Goal: Information Seeking & Learning: Learn about a topic

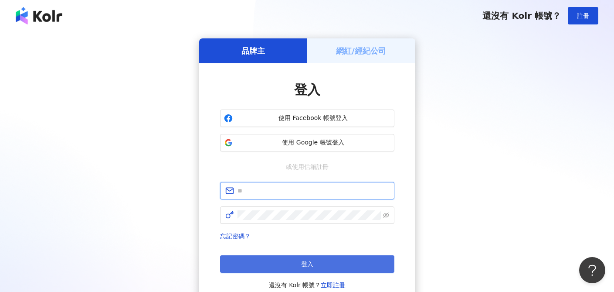
type input "**********"
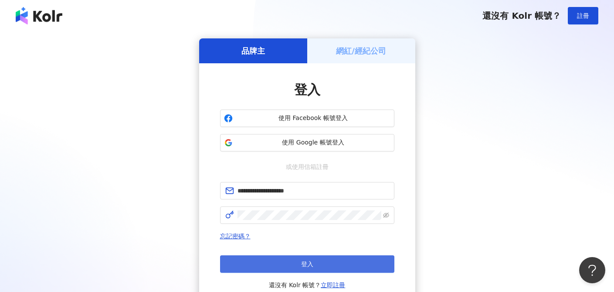
click at [292, 268] on button "登入" at bounding box center [307, 263] width 174 height 17
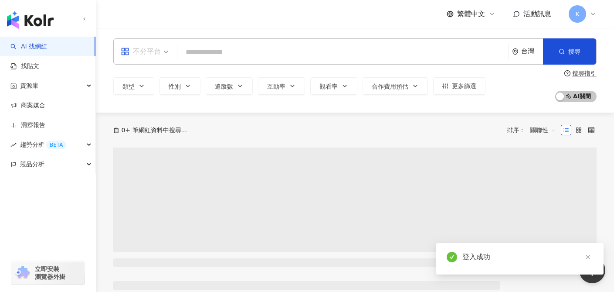
click at [165, 47] on span "不分平台" at bounding box center [145, 51] width 48 height 14
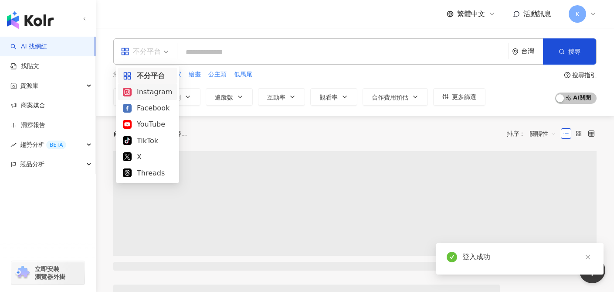
click at [153, 92] on div "Instagram" at bounding box center [147, 91] width 49 height 11
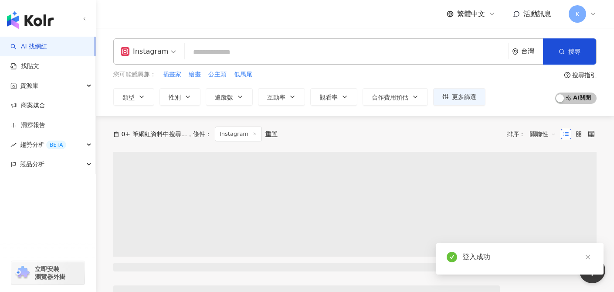
click at [227, 60] on input "search" at bounding box center [346, 52] width 316 height 17
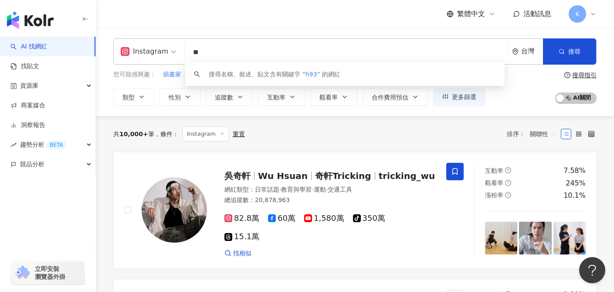
type input "*"
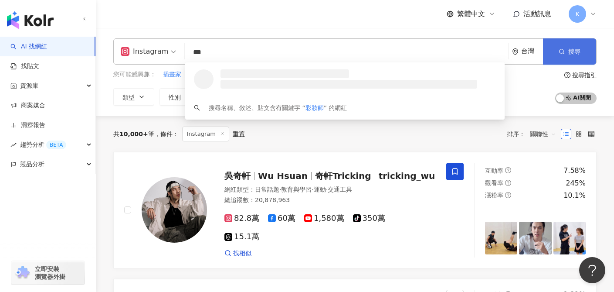
type input "***"
click at [581, 47] on button "搜尋" at bounding box center [569, 51] width 53 height 26
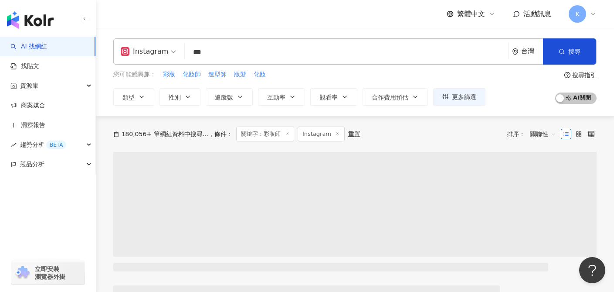
click at [543, 136] on span "關聯性" at bounding box center [543, 134] width 26 height 14
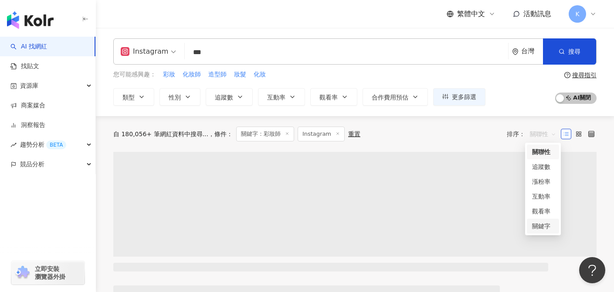
click at [544, 226] on div "關鍵字" at bounding box center [543, 226] width 22 height 10
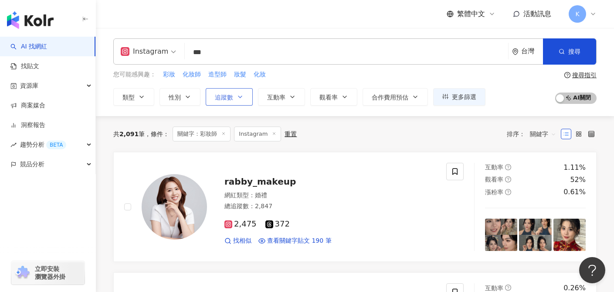
click at [234, 98] on button "追蹤數" at bounding box center [229, 96] width 47 height 17
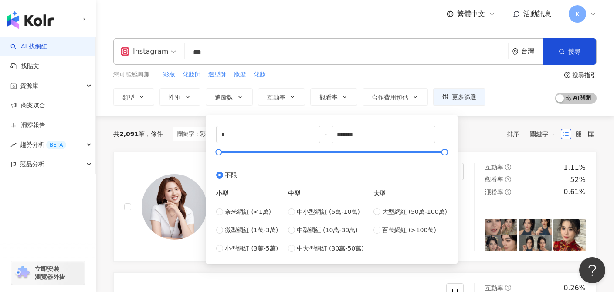
click at [245, 122] on div "* - ******* 不限 小型 奈米網紅 (<1萬) 微型網紅 (1萬-3萬) 小型網紅 (3萬-5萬) 中型 中小型網紅 (5萬-10萬) 中型網紅 (…" at bounding box center [331, 189] width 241 height 138
click at [255, 132] on input "*" at bounding box center [268, 134] width 103 height 17
type input "*****"
click at [567, 51] on button "搜尋" at bounding box center [569, 51] width 53 height 26
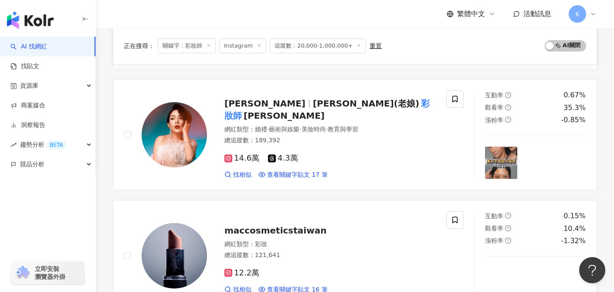
scroll to position [566, 0]
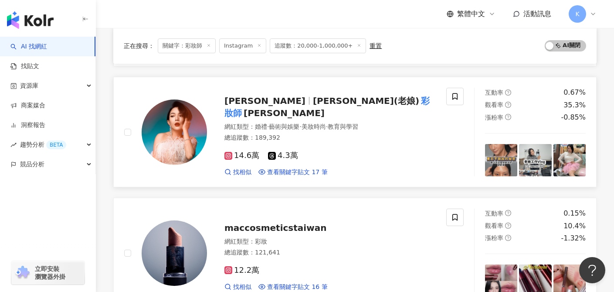
click at [238, 151] on span "14.6萬" at bounding box center [241, 155] width 35 height 9
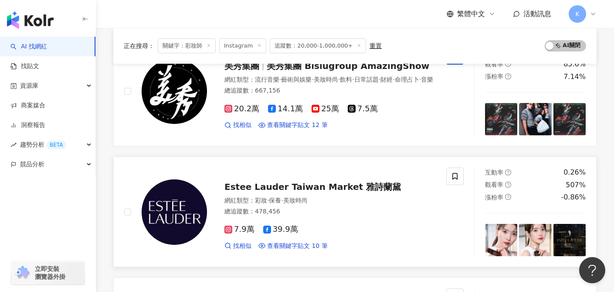
scroll to position [1402, 0]
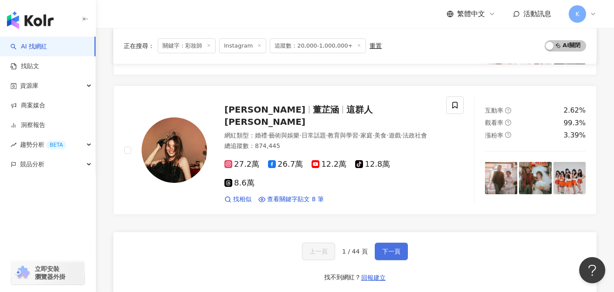
click at [395, 248] on span "下一頁" at bounding box center [391, 251] width 18 height 7
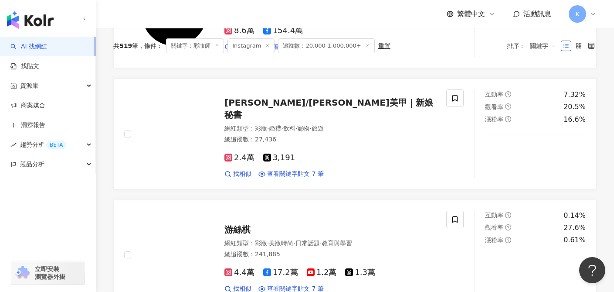
scroll to position [0, 0]
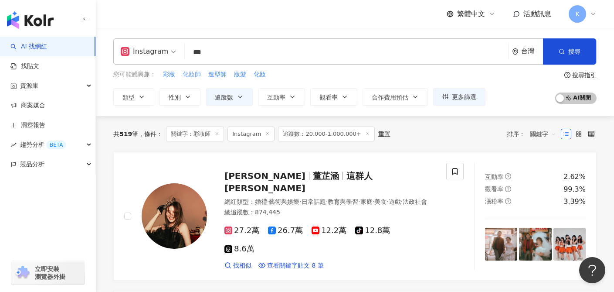
click at [192, 75] on span "化妝師" at bounding box center [192, 74] width 18 height 9
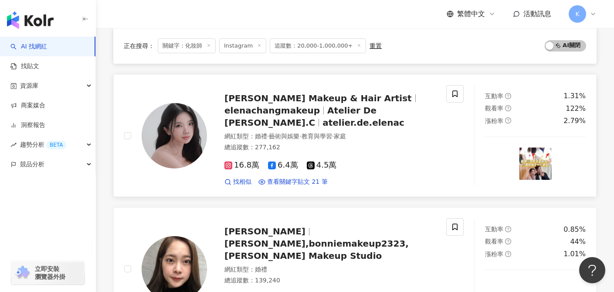
scroll to position [526, 0]
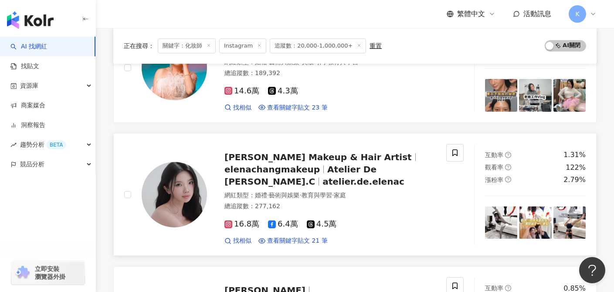
click at [244, 219] on span "16.8萬" at bounding box center [241, 223] width 35 height 9
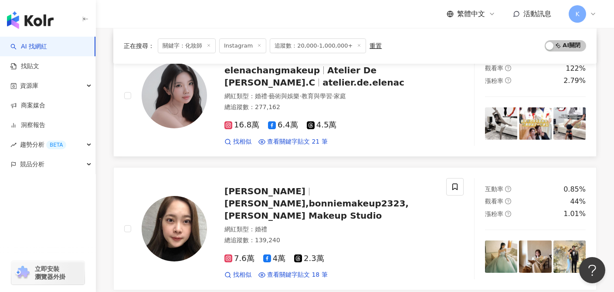
scroll to position [627, 0]
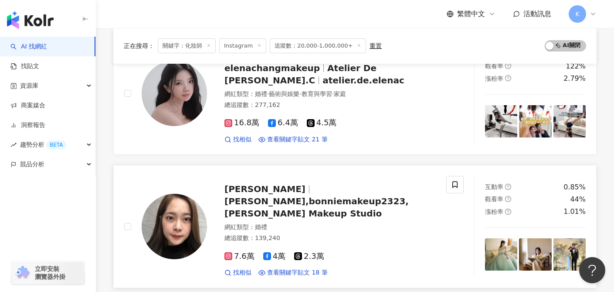
click at [243, 251] on span "7.6萬" at bounding box center [239, 255] width 30 height 9
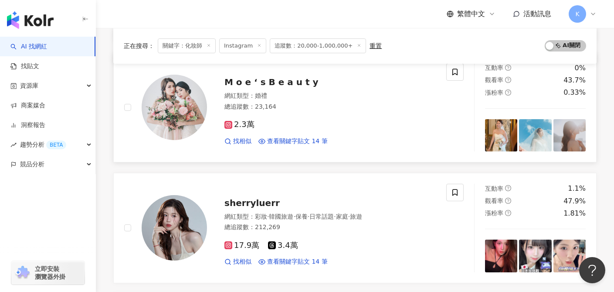
scroll to position [884, 0]
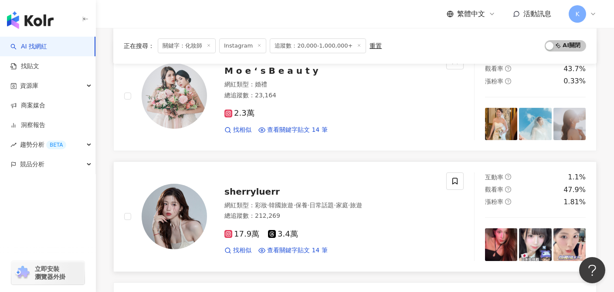
click at [242, 229] on span "17.9萬" at bounding box center [241, 233] width 35 height 9
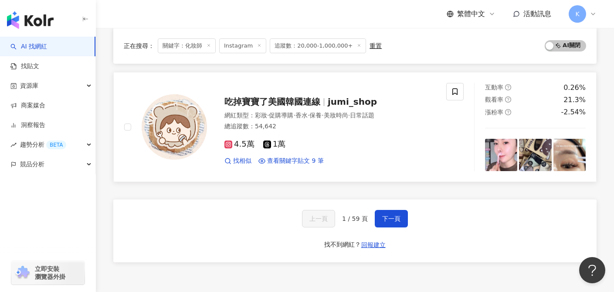
scroll to position [1507, 0]
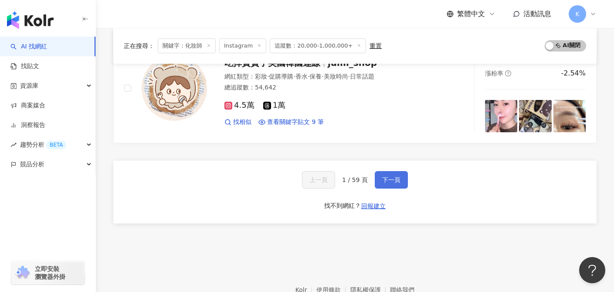
click at [381, 171] on button "下一頁" at bounding box center [391, 179] width 33 height 17
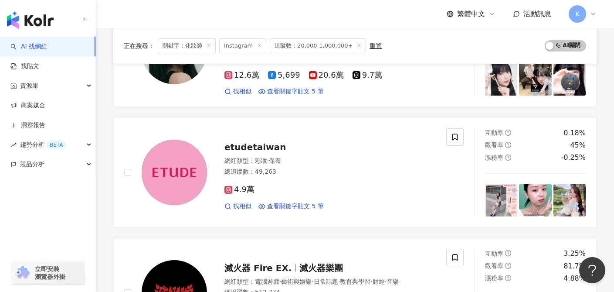
scroll to position [0, 0]
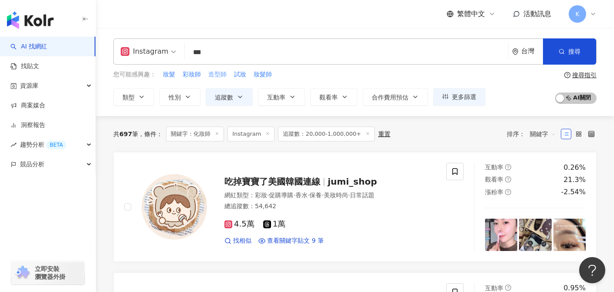
click at [224, 74] on span "造型師" at bounding box center [217, 74] width 18 height 9
type input "***"
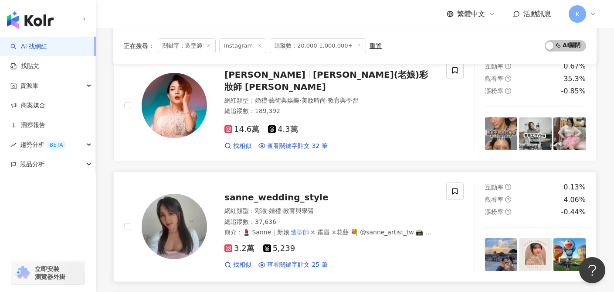
scroll to position [1384, 0]
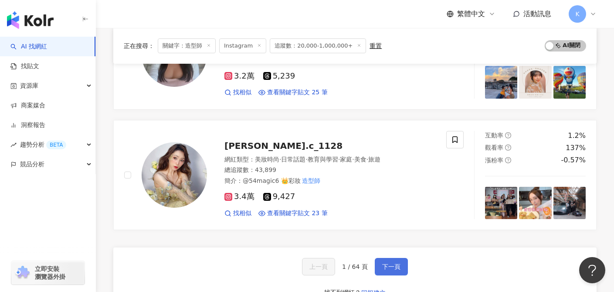
click at [391, 258] on button "下一頁" at bounding box center [391, 266] width 33 height 17
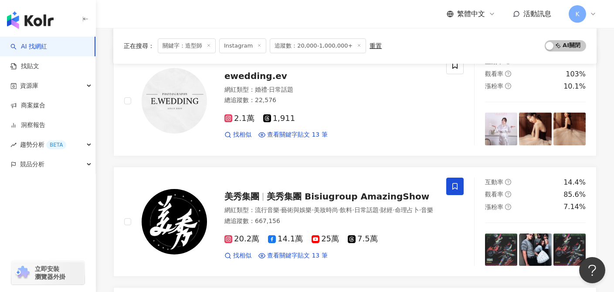
scroll to position [815, 0]
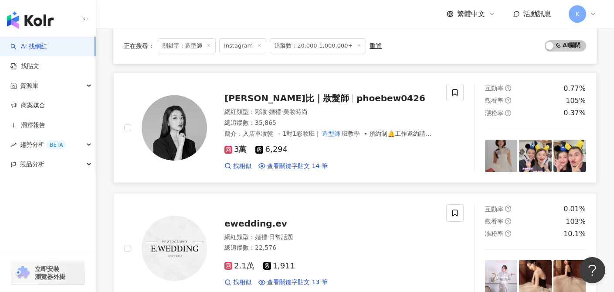
click at [391, 98] on span "phoebew0426" at bounding box center [391, 98] width 69 height 10
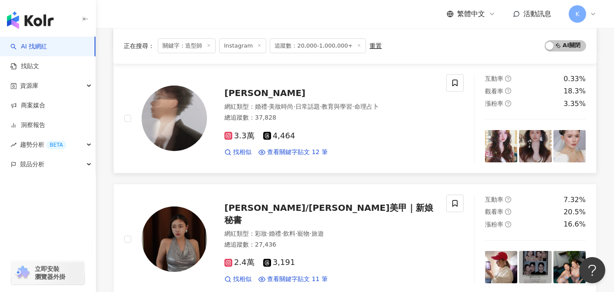
scroll to position [1385, 0]
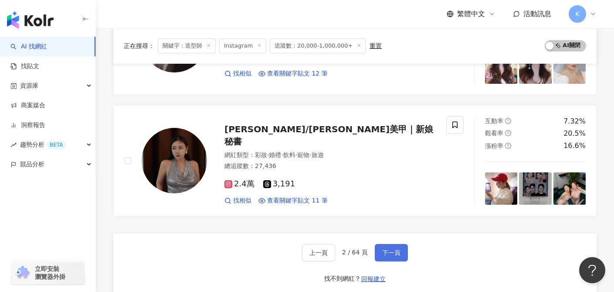
click at [398, 249] on span "下一頁" at bounding box center [391, 252] width 18 height 7
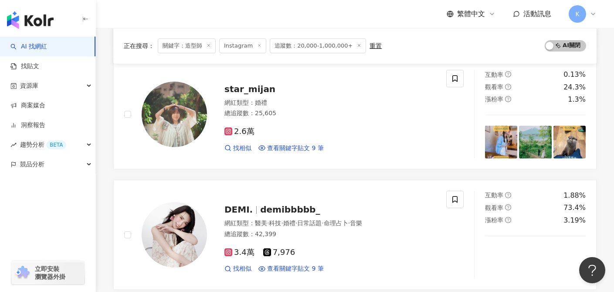
scroll to position [1372, 0]
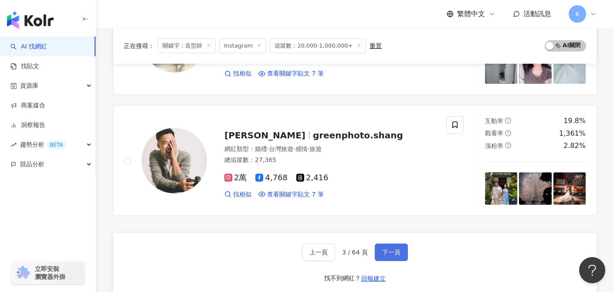
click at [384, 254] on span "下一頁" at bounding box center [391, 251] width 18 height 7
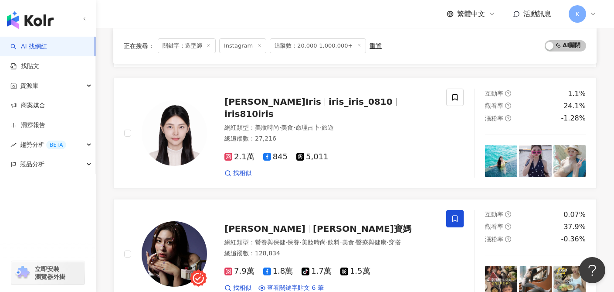
scroll to position [1391, 0]
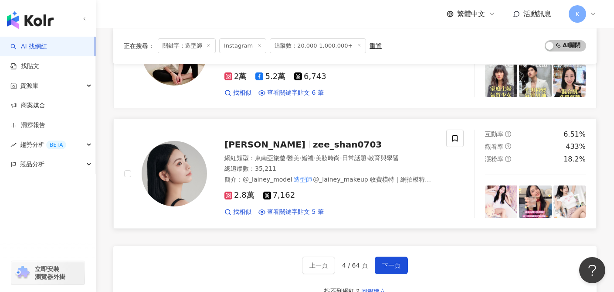
click at [237, 190] on span "2.8萬" at bounding box center [239, 194] width 30 height 9
click at [401, 259] on button "下一頁" at bounding box center [391, 264] width 33 height 17
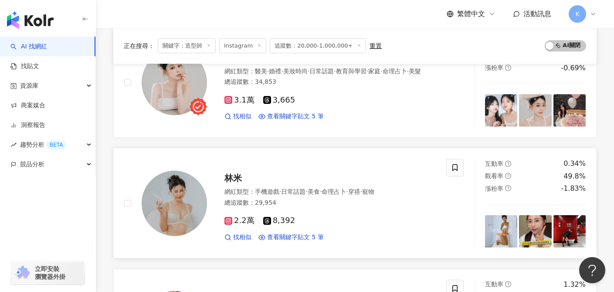
scroll to position [450, 0]
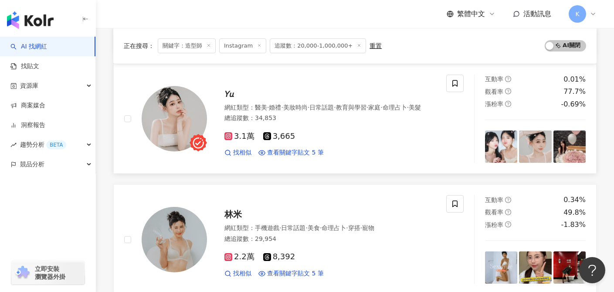
click at [239, 139] on span "3.1萬" at bounding box center [239, 136] width 30 height 9
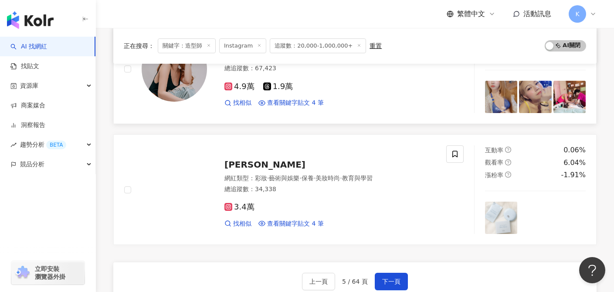
scroll to position [1394, 0]
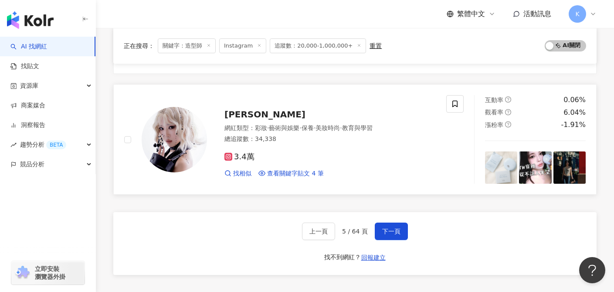
click at [246, 155] on span "3.4萬" at bounding box center [239, 156] width 30 height 9
click at [399, 223] on button "下一頁" at bounding box center [391, 230] width 33 height 17
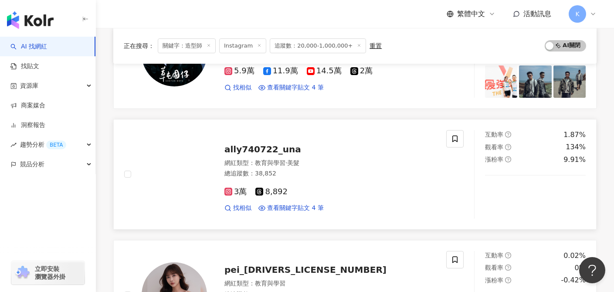
scroll to position [761, 0]
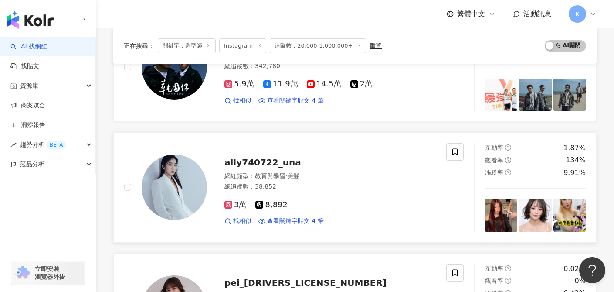
click at [243, 200] on span "3萬" at bounding box center [235, 204] width 22 height 9
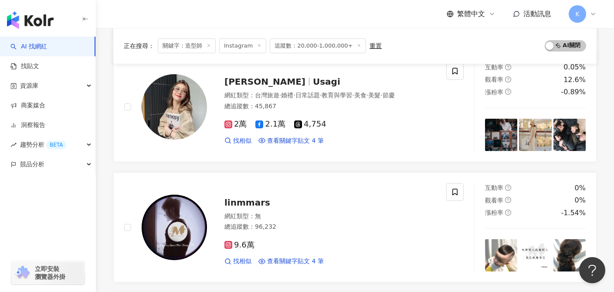
scroll to position [0, 0]
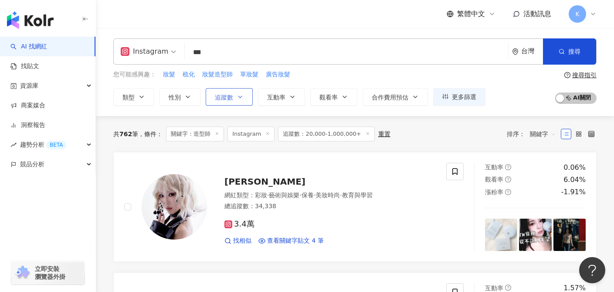
click at [238, 100] on button "追蹤數" at bounding box center [229, 96] width 47 height 17
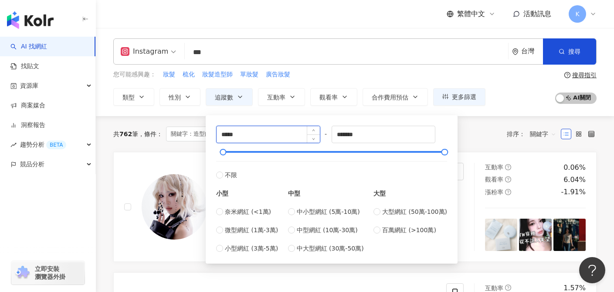
click at [225, 135] on input "*****" at bounding box center [268, 134] width 103 height 17
type input "*****"
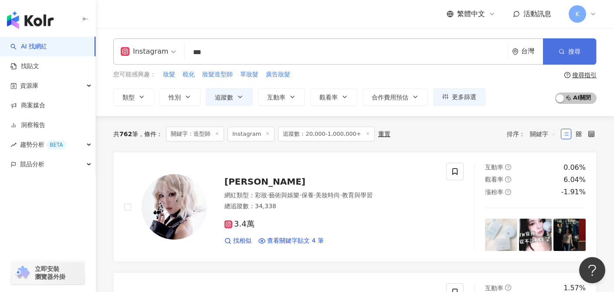
click at [564, 51] on icon "button" at bounding box center [562, 51] width 6 height 6
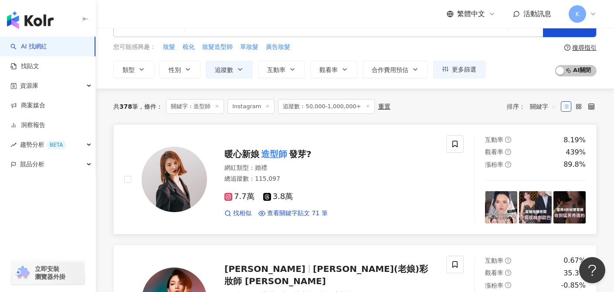
scroll to position [63, 0]
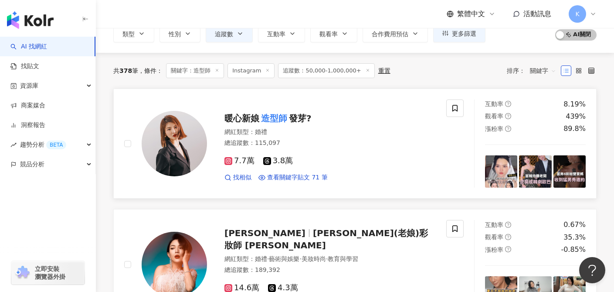
click at [240, 161] on span "7.7萬" at bounding box center [239, 160] width 30 height 9
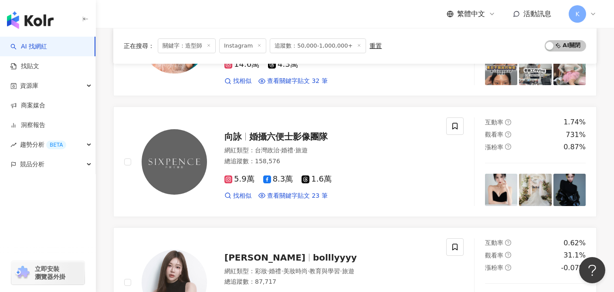
scroll to position [377, 0]
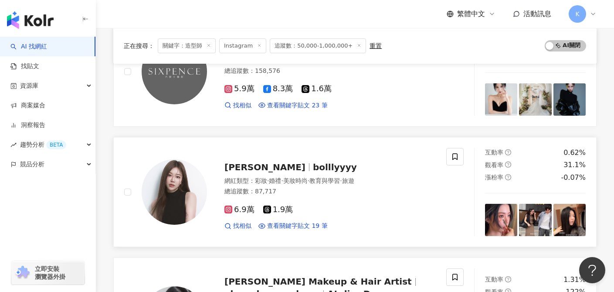
click at [241, 211] on span "6.9萬" at bounding box center [239, 209] width 30 height 9
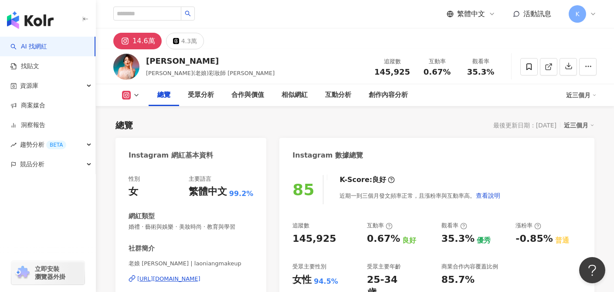
scroll to position [185, 0]
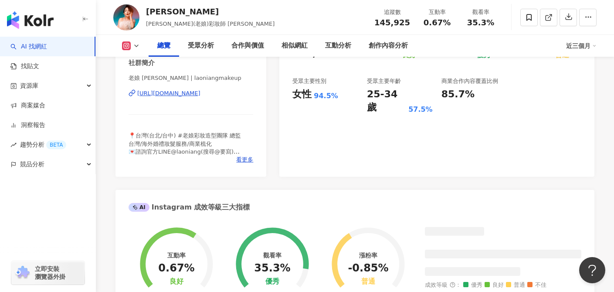
click at [227, 97] on div "老娘 [PERSON_NAME] | laoniangmakeup [URL][DOMAIN_NAME]" at bounding box center [191, 99] width 125 height 51
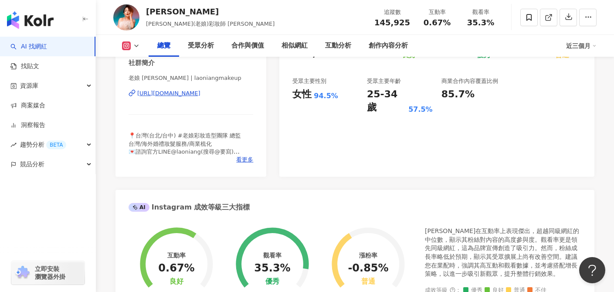
click at [200, 92] on div "https://www.instagram.com/laoniangmakeup/" at bounding box center [168, 93] width 63 height 8
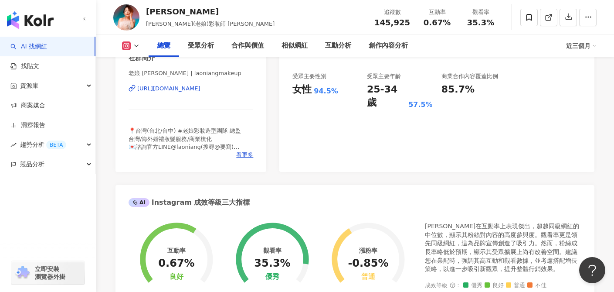
scroll to position [372, 0]
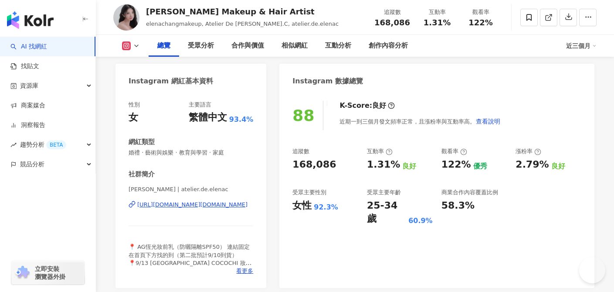
click at [224, 204] on div "https://www.instagram.com/atelier.de.elenac/" at bounding box center [192, 204] width 110 height 8
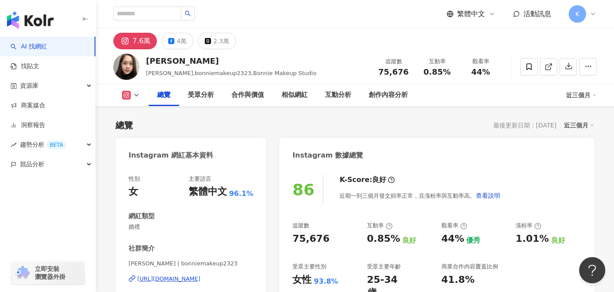
scroll to position [73, 0]
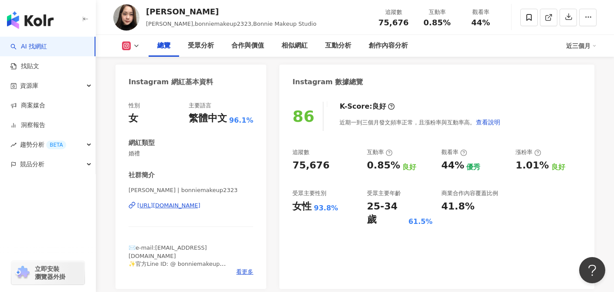
click at [200, 209] on div "https://www.instagram.com/bonniemakeup2323/" at bounding box center [168, 205] width 63 height 8
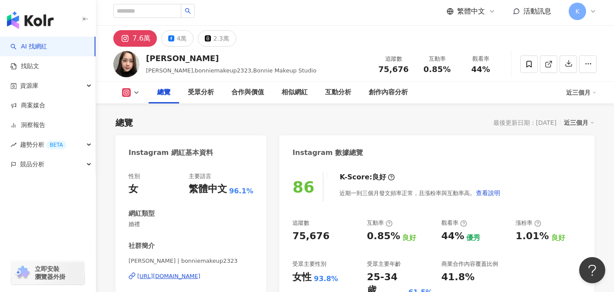
scroll to position [0, 0]
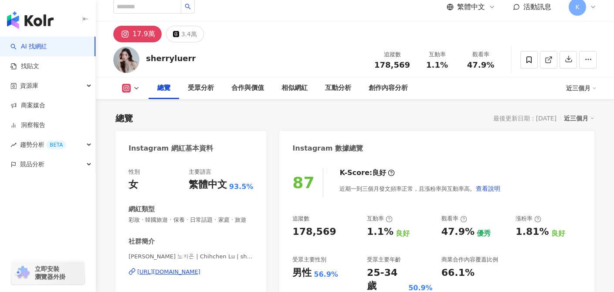
scroll to position [18, 0]
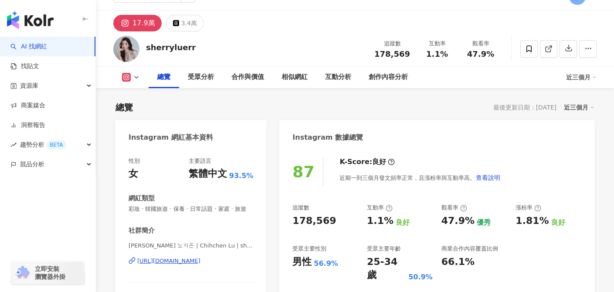
click at [200, 263] on div "[URL][DOMAIN_NAME]" at bounding box center [168, 261] width 63 height 8
click at [200, 263] on div "https://www.instagram.com/sherryluerr/" at bounding box center [168, 261] width 63 height 8
click at [179, 261] on div "https://www.instagram.com/sherryluerr/" at bounding box center [168, 261] width 63 height 8
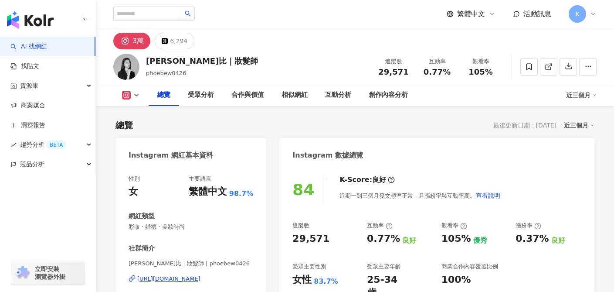
click at [189, 279] on div "[URL][DOMAIN_NAME]" at bounding box center [168, 279] width 63 height 8
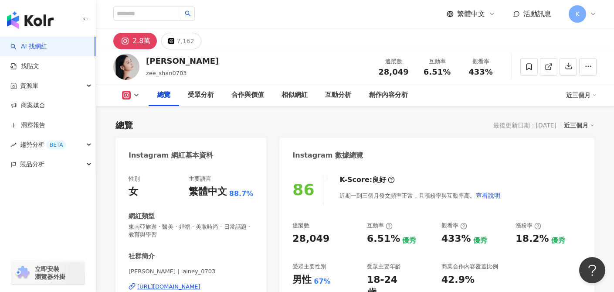
click at [200, 282] on div "[URL][DOMAIN_NAME]" at bounding box center [168, 286] width 63 height 8
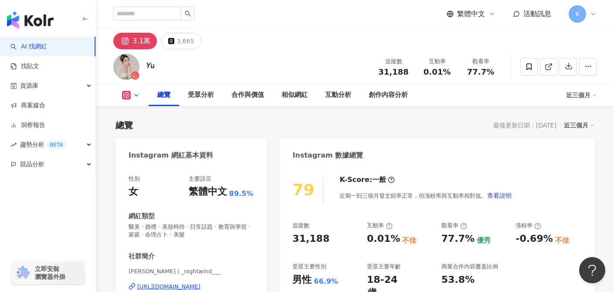
scroll to position [80, 0]
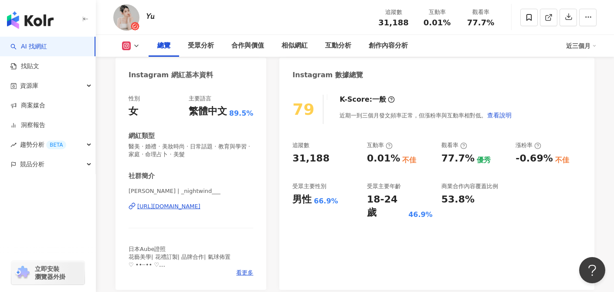
click at [200, 207] on div "https://www.instagram.com/_nightwind___/" at bounding box center [168, 206] width 63 height 8
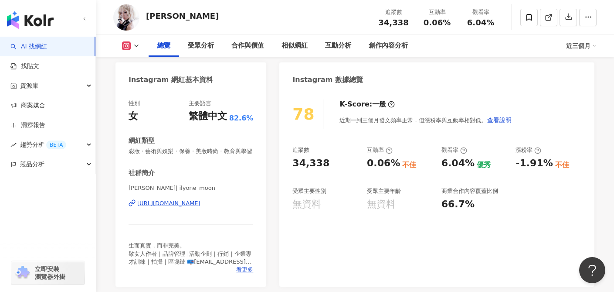
click at [200, 204] on div "https://www.instagram.com/ilyone_moon_/" at bounding box center [168, 203] width 63 height 8
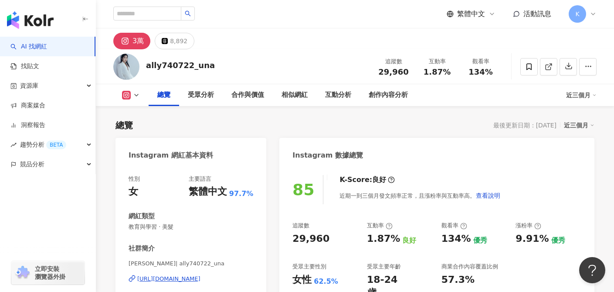
click at [200, 277] on div "[URL][DOMAIN_NAME]" at bounding box center [168, 279] width 63 height 8
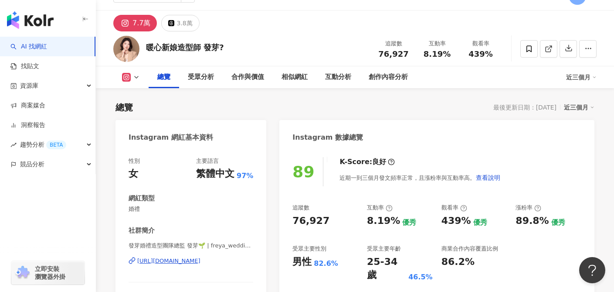
click at [200, 260] on div "https://www.instagram.com/freya_wedding_makeup/" at bounding box center [168, 261] width 63 height 8
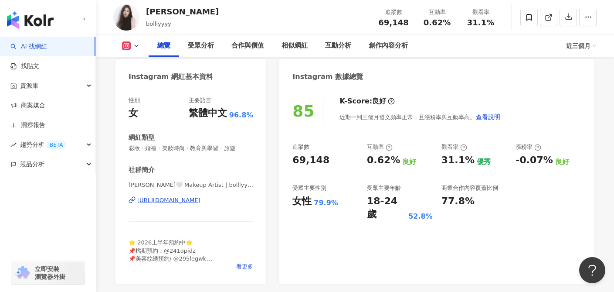
click at [200, 201] on div "[URL][DOMAIN_NAME]" at bounding box center [168, 200] width 63 height 8
